Goal: Find specific page/section: Find specific page/section

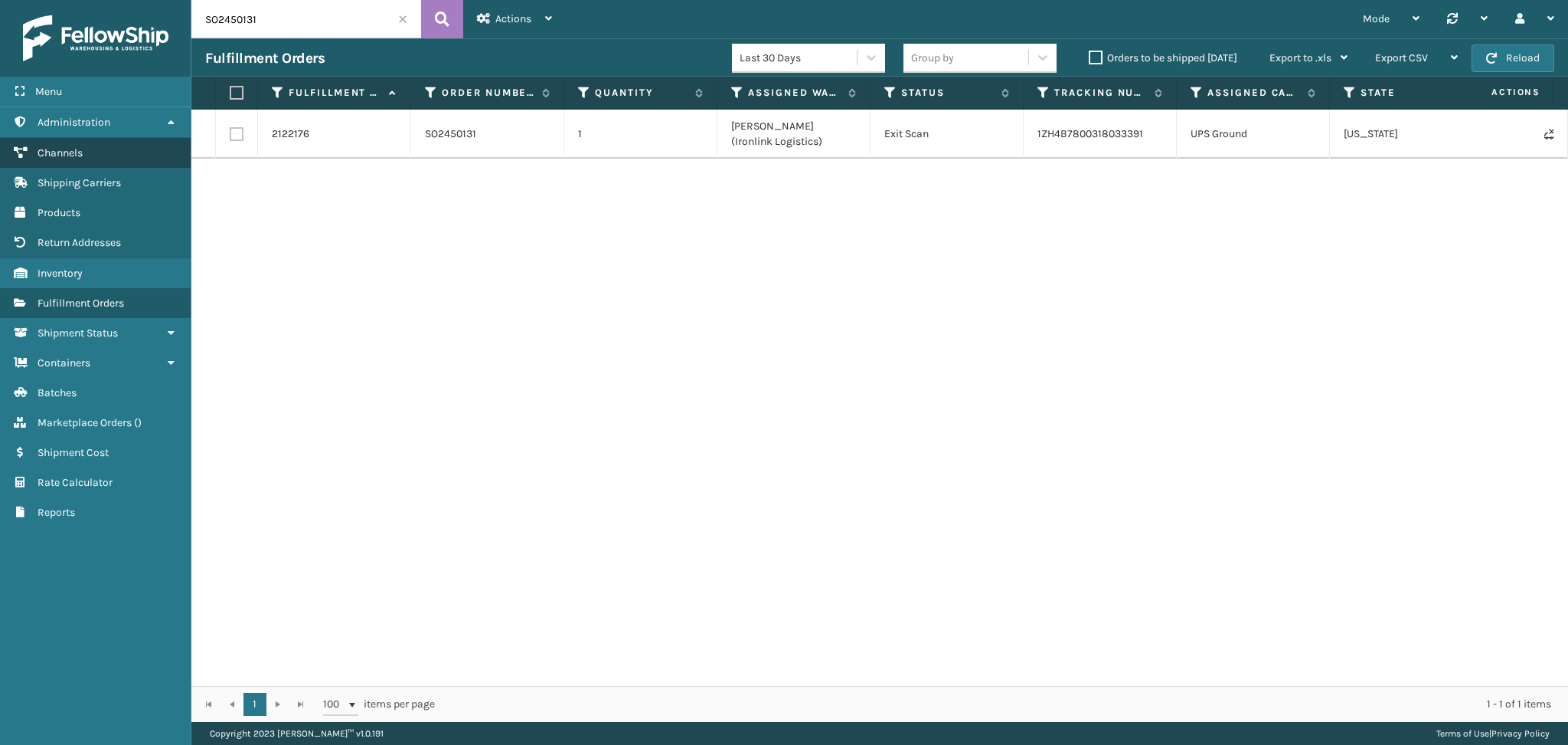
click at [69, 148] on span "Channels" at bounding box center [60, 153] width 45 height 13
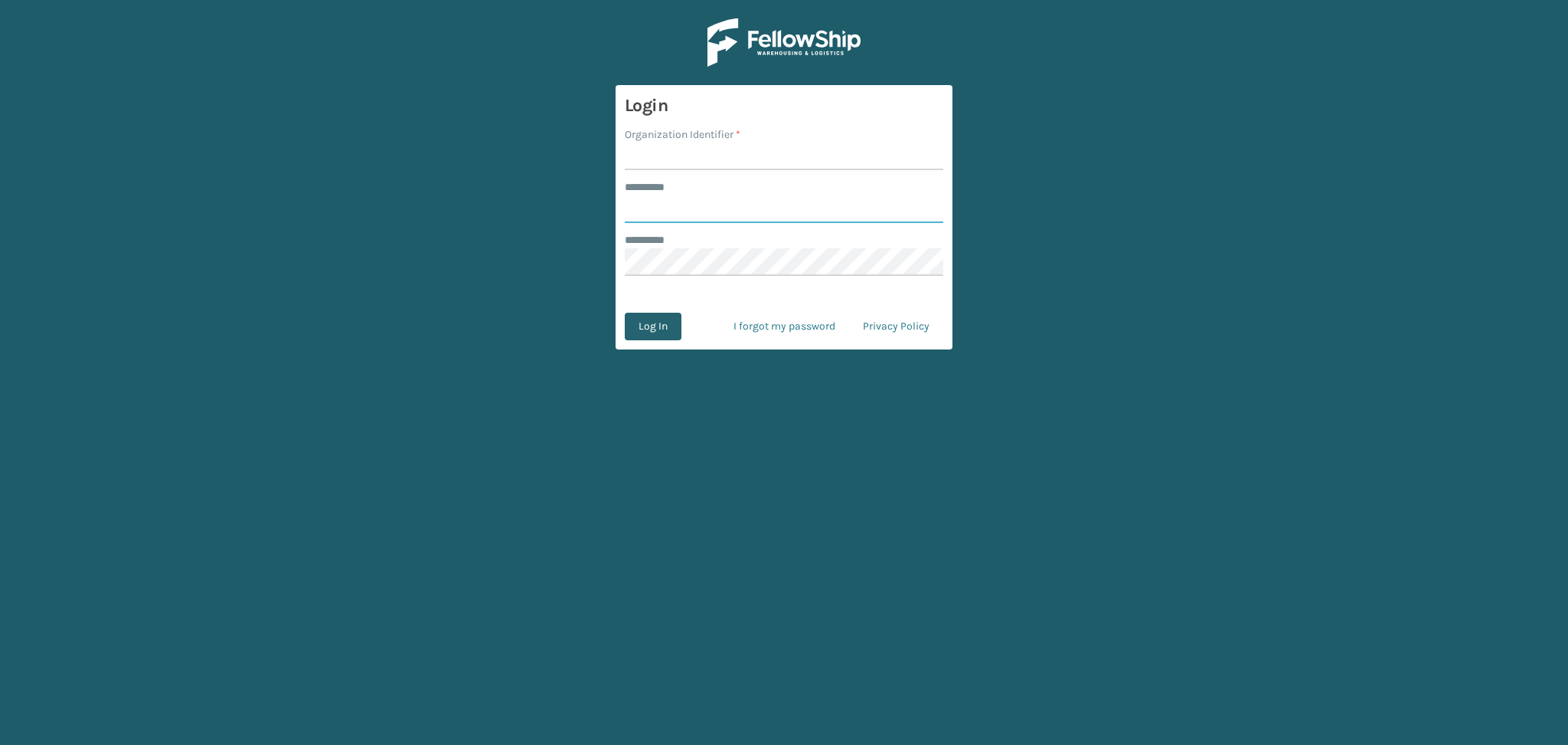
type input "******"
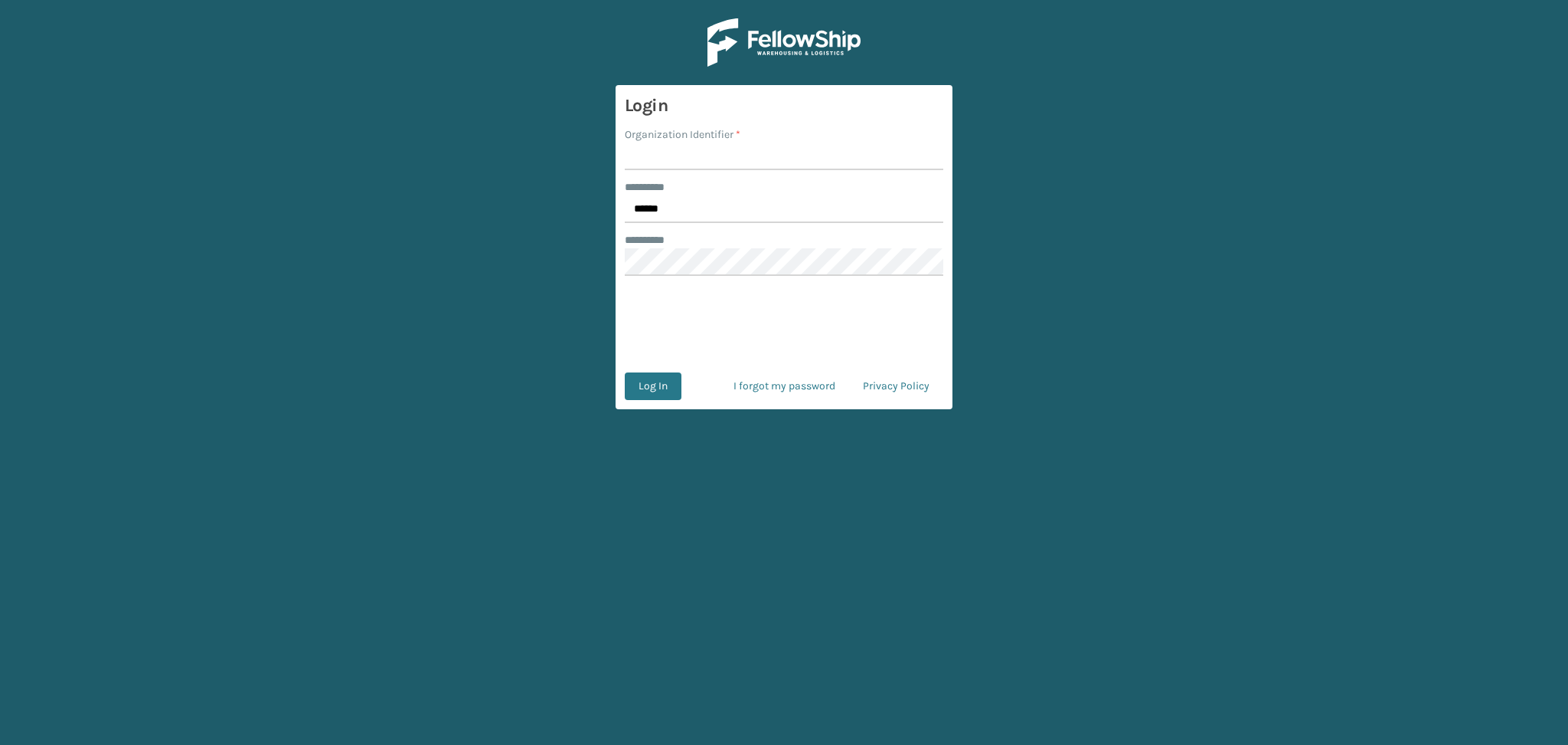
click at [651, 148] on input "Organization Identifier *" at bounding box center [784, 156] width 318 height 27
type input "LifeStyle"
click at [651, 389] on button "Log In" at bounding box center [653, 386] width 57 height 27
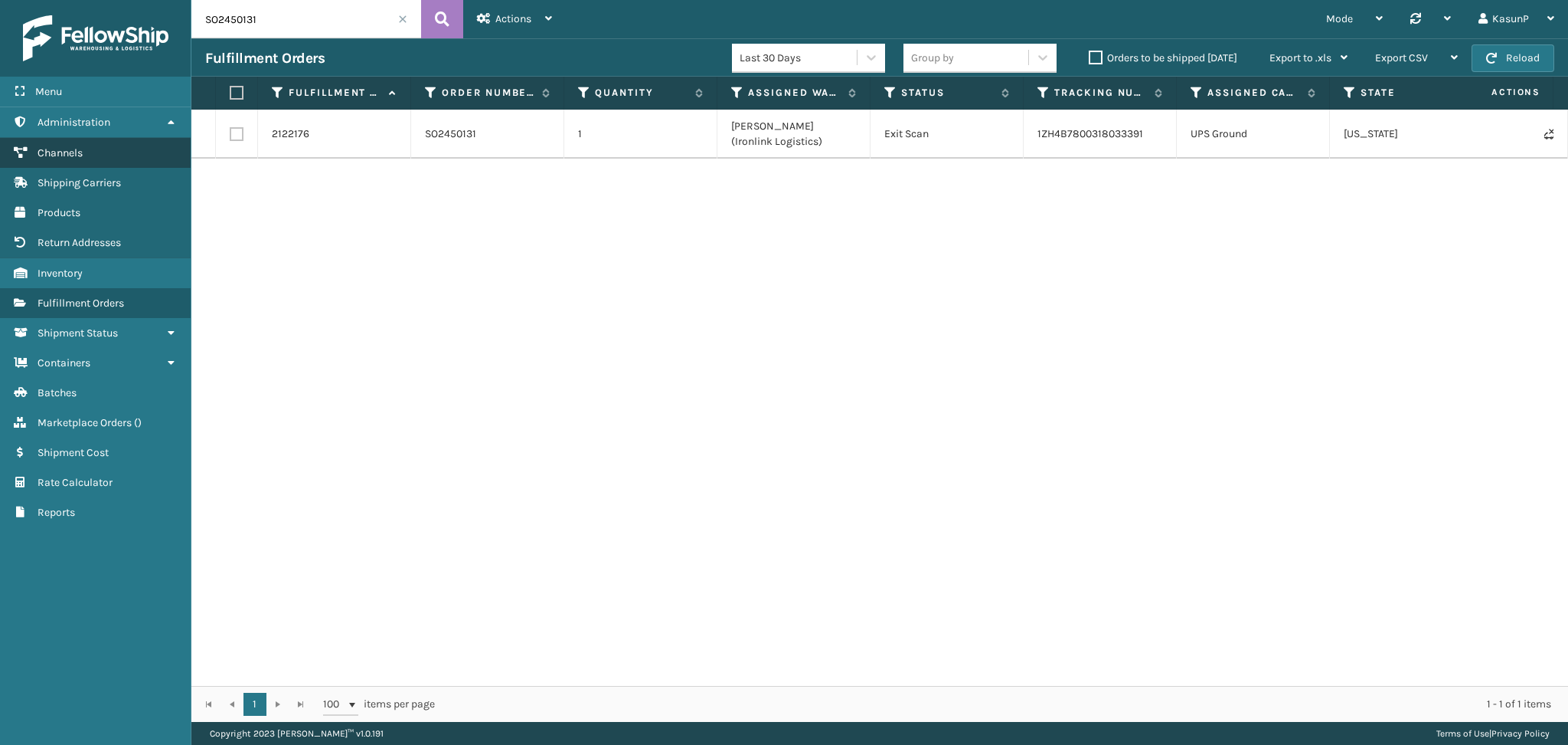
click at [66, 154] on span "Channels" at bounding box center [60, 153] width 45 height 13
